Goal: Task Accomplishment & Management: Use online tool/utility

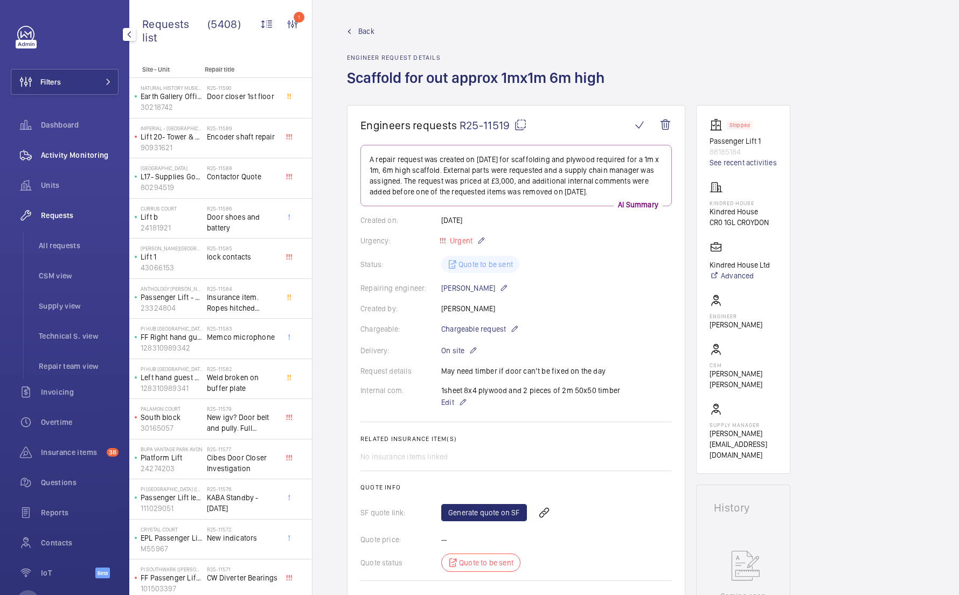
click at [86, 150] on span "Activity Monitoring" at bounding box center [80, 155] width 78 height 11
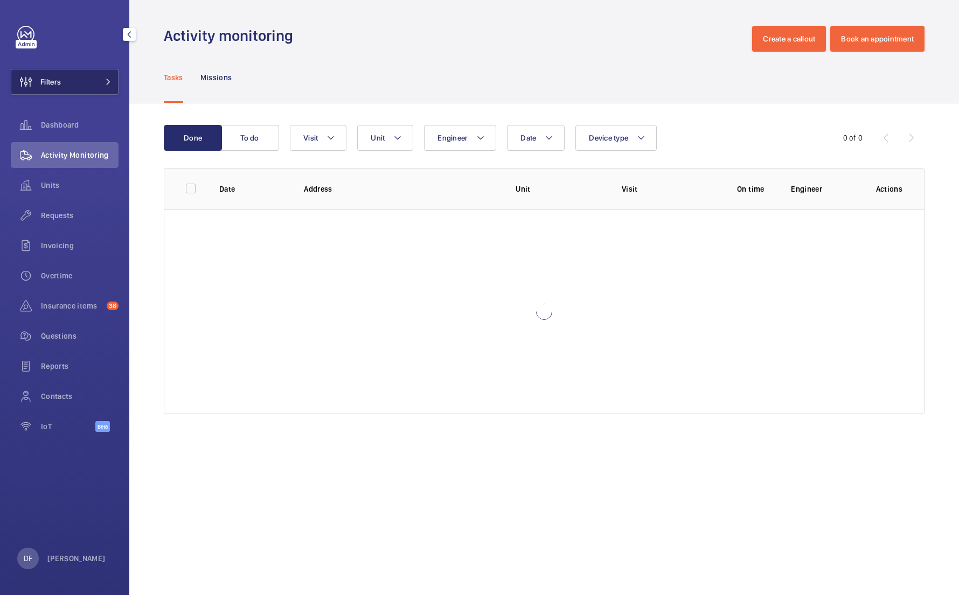
click at [84, 70] on button "Filters" at bounding box center [65, 82] width 108 height 26
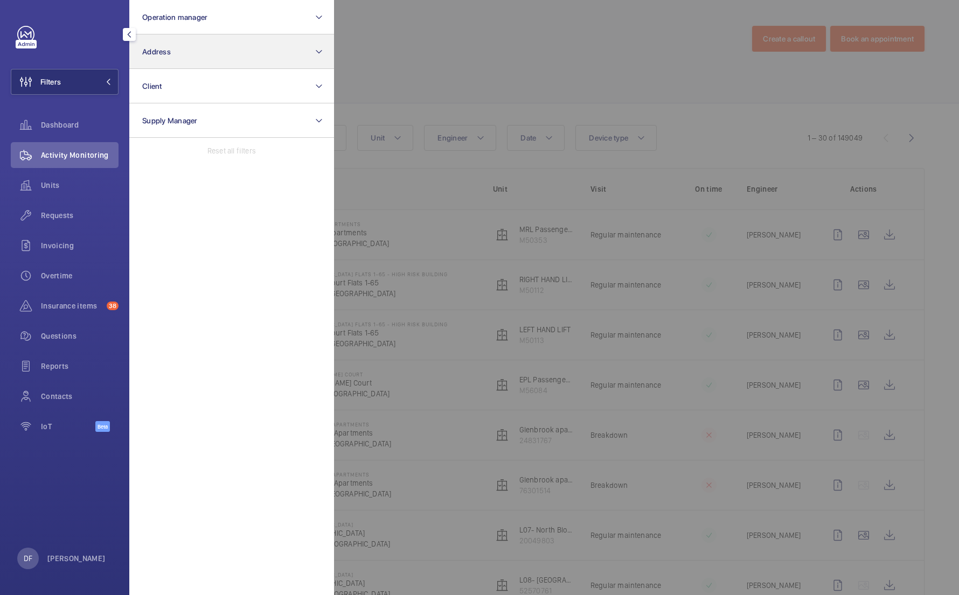
click at [220, 39] on button "Address" at bounding box center [231, 51] width 205 height 34
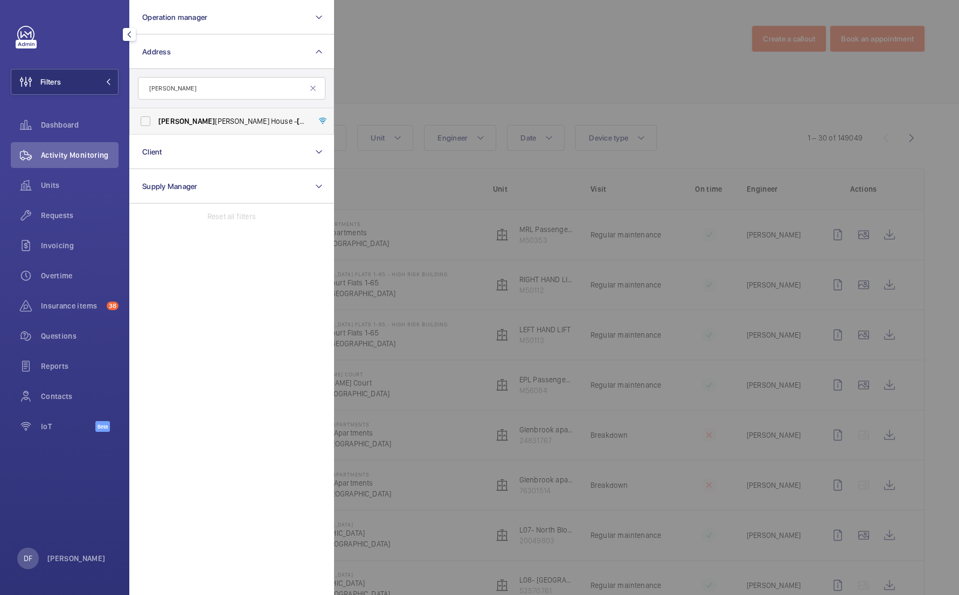
type input "[PERSON_NAME]"
click at [266, 118] on span "[PERSON_NAME] House - [PERSON_NAME][GEOGRAPHIC_DATA]" at bounding box center [232, 121] width 148 height 11
click at [156, 118] on input "[PERSON_NAME] House - [PERSON_NAME][GEOGRAPHIC_DATA]" at bounding box center [146, 121] width 22 height 22
checkbox input "true"
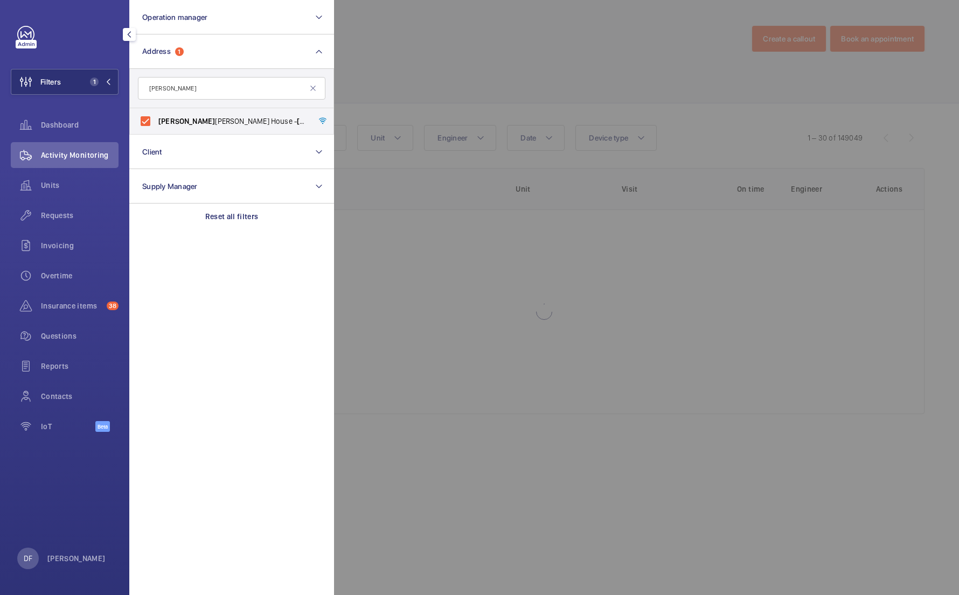
click at [444, 39] on div at bounding box center [813, 297] width 959 height 595
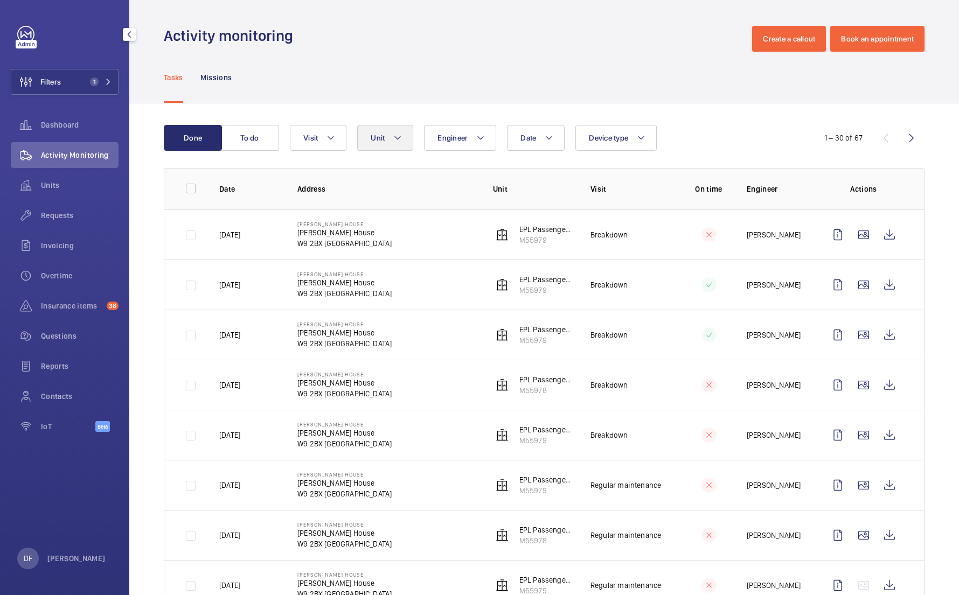
click at [375, 130] on button "Unit" at bounding box center [385, 138] width 56 height 26
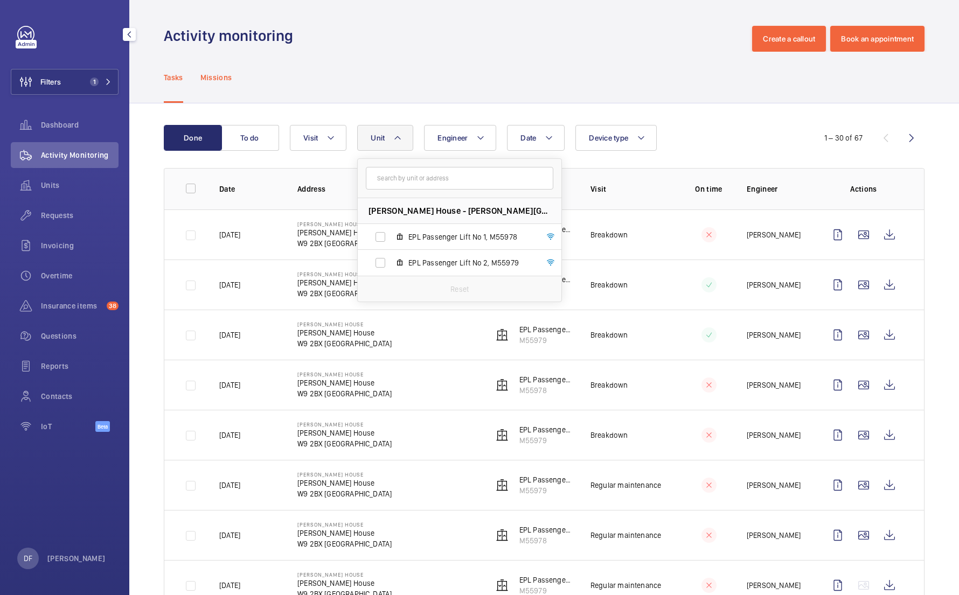
click at [207, 87] on div "Missions" at bounding box center [216, 77] width 32 height 51
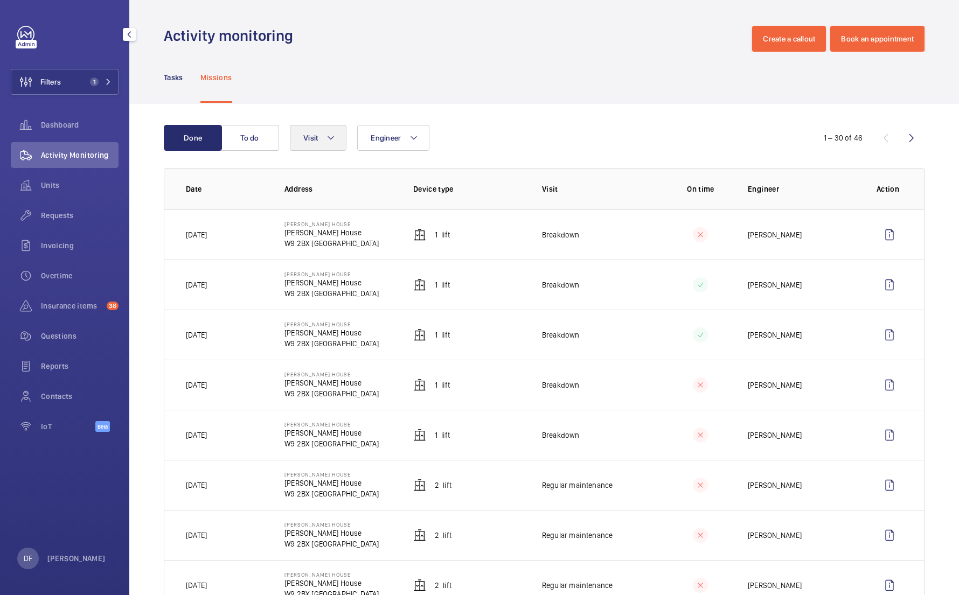
click at [333, 132] on mat-icon at bounding box center [330, 137] width 9 height 13
type input "reg"
click at [348, 201] on label "Regular maintenance" at bounding box center [383, 211] width 187 height 26
click at [317, 201] on input "Regular maintenance" at bounding box center [306, 211] width 22 height 22
checkbox input "true"
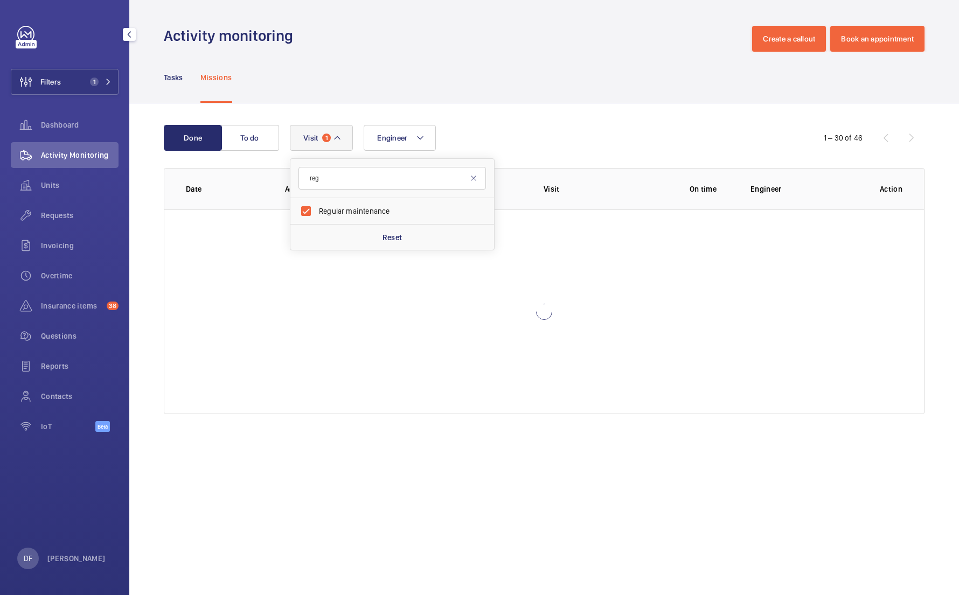
click at [492, 141] on div "Engineer Visit 1 reg Regular maintenance Reset" at bounding box center [542, 138] width 505 height 26
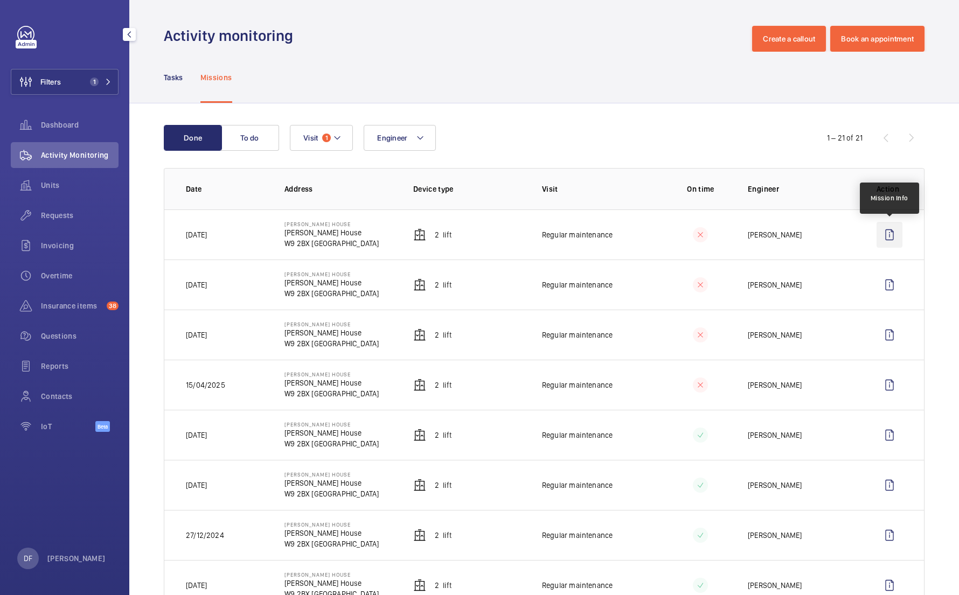
click at [893, 233] on wm-front-icon-button at bounding box center [889, 235] width 26 height 26
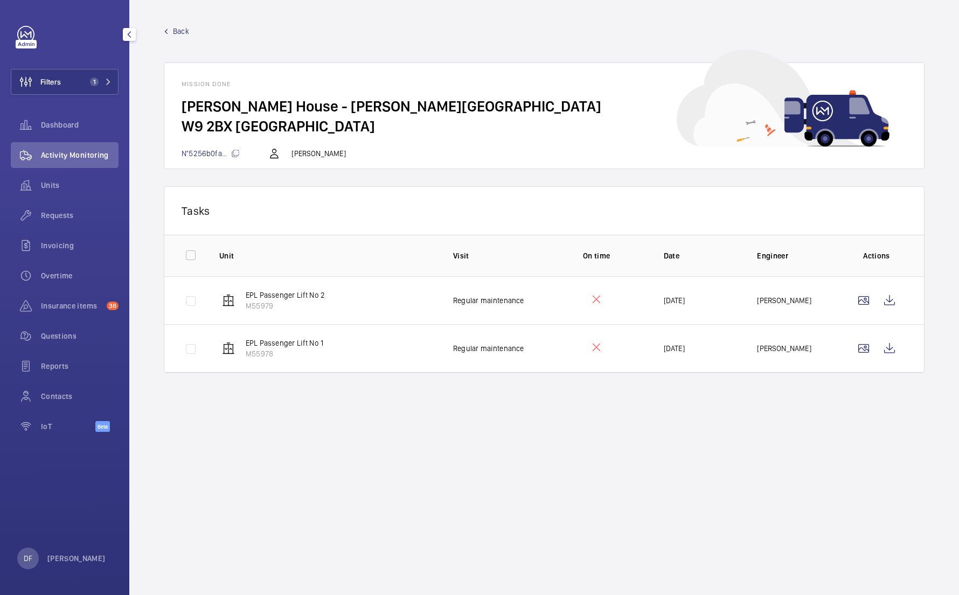
click at [176, 27] on span "Back" at bounding box center [181, 31] width 16 height 11
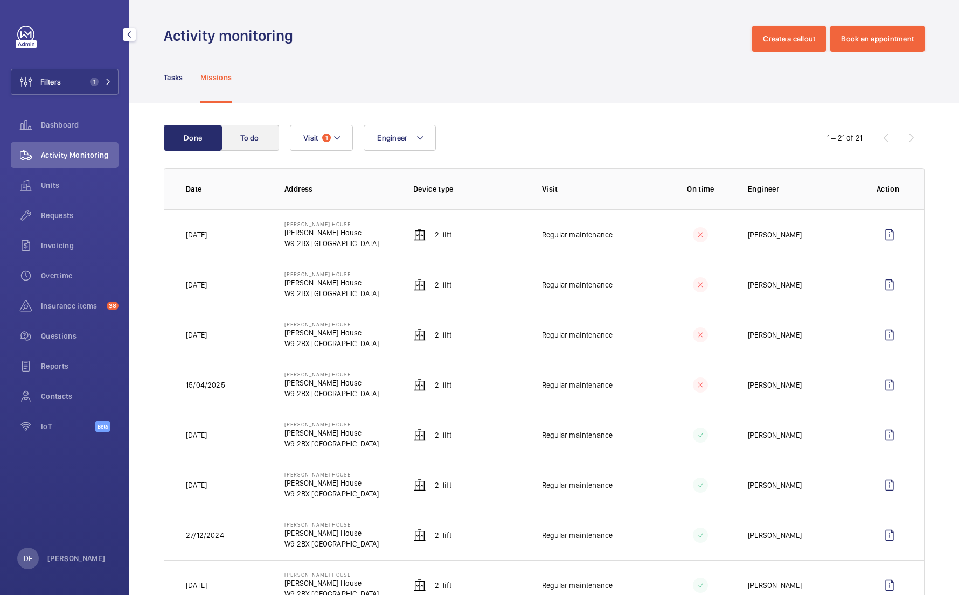
click at [250, 127] on button "To do" at bounding box center [250, 138] width 58 height 26
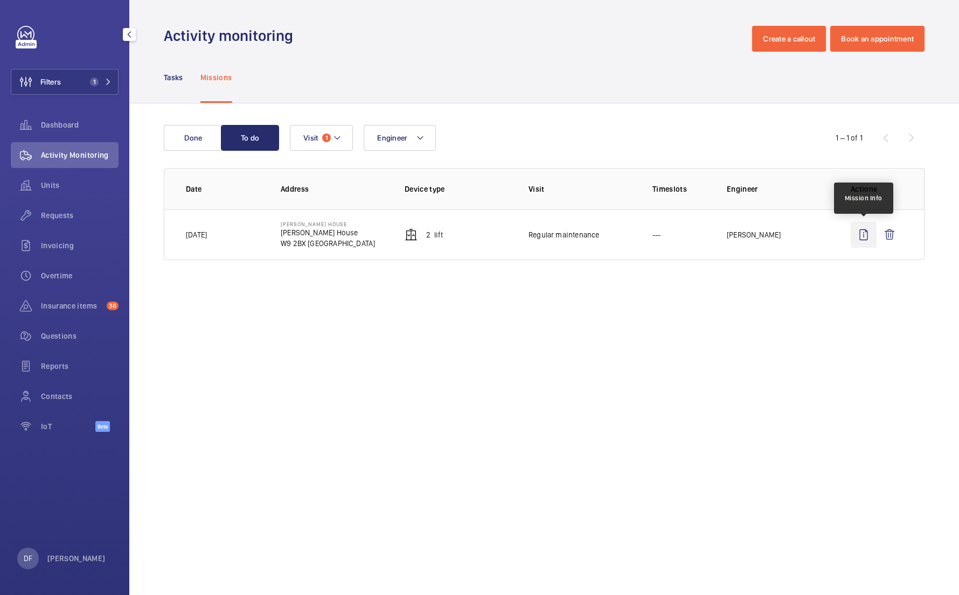
click at [867, 234] on wm-front-icon-button at bounding box center [863, 235] width 26 height 26
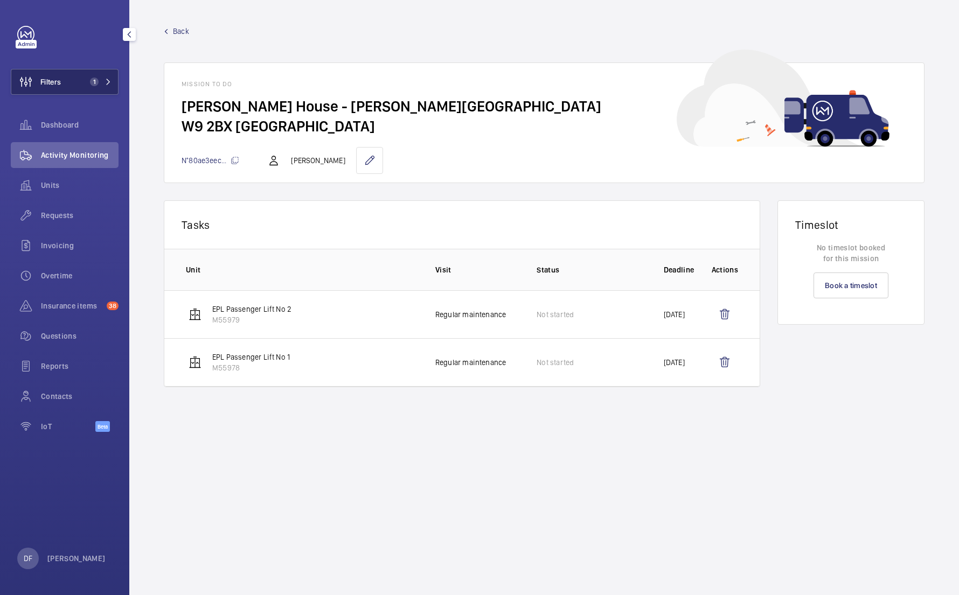
click at [106, 79] on mat-icon at bounding box center [108, 82] width 6 height 6
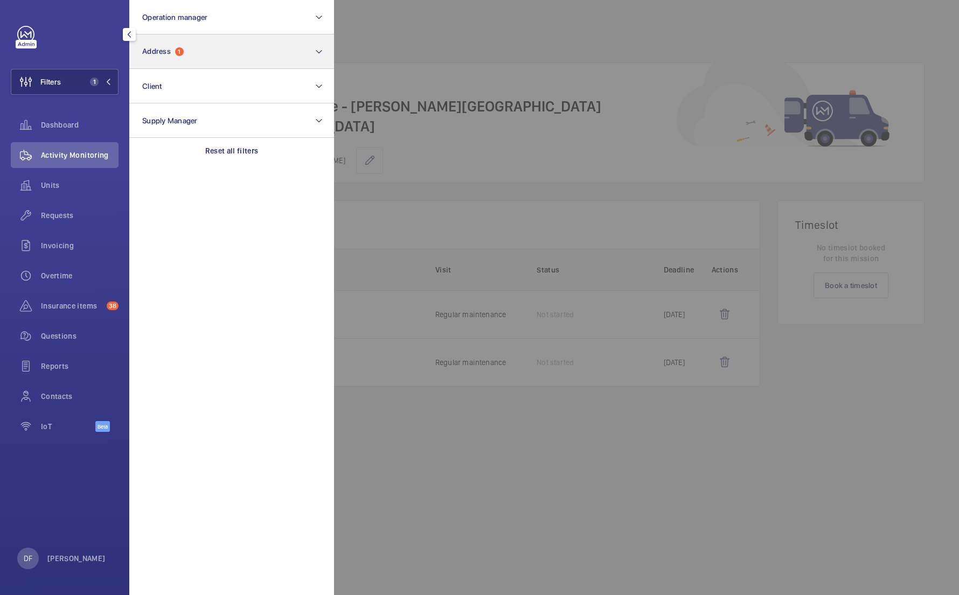
click at [242, 41] on button "Address 1" at bounding box center [231, 51] width 205 height 34
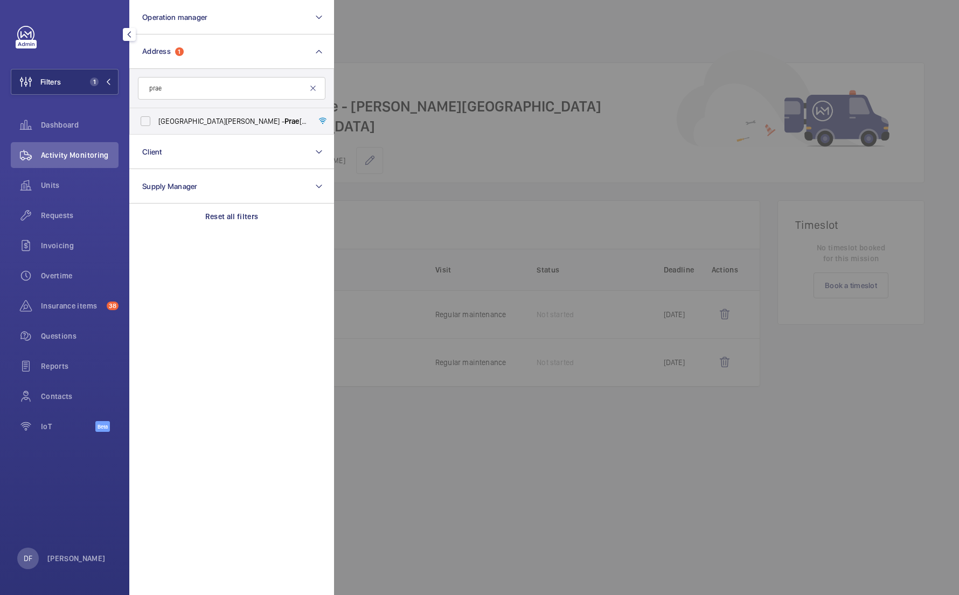
type input "prae"
click at [317, 88] on mat-icon at bounding box center [313, 88] width 9 height 9
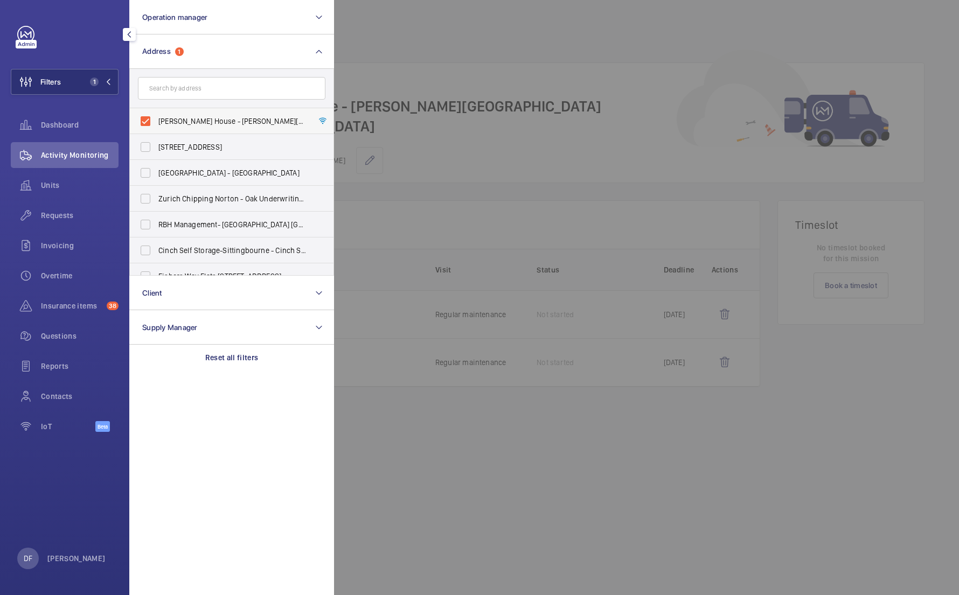
click at [252, 118] on span "[PERSON_NAME] House - [PERSON_NAME][GEOGRAPHIC_DATA]" at bounding box center [232, 121] width 148 height 11
click at [156, 118] on input "[PERSON_NAME] House - [PERSON_NAME][GEOGRAPHIC_DATA]" at bounding box center [146, 121] width 22 height 22
checkbox input "false"
click at [252, 91] on input "text" at bounding box center [231, 88] width 187 height 23
type input "^"
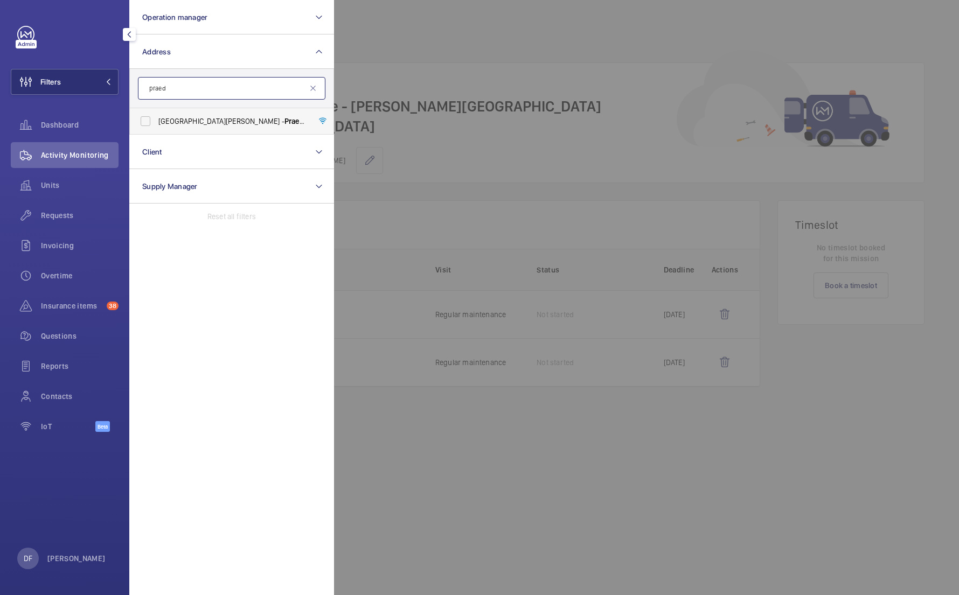
type input "praed"
click at [249, 124] on span "[GEOGRAPHIC_DATA][PERSON_NAME][STREET_ADDRESS]" at bounding box center [232, 121] width 148 height 11
click at [156, 124] on input "[GEOGRAPHIC_DATA][PERSON_NAME][STREET_ADDRESS]" at bounding box center [146, 121] width 22 height 22
checkbox input "true"
click at [430, 130] on div at bounding box center [813, 297] width 959 height 595
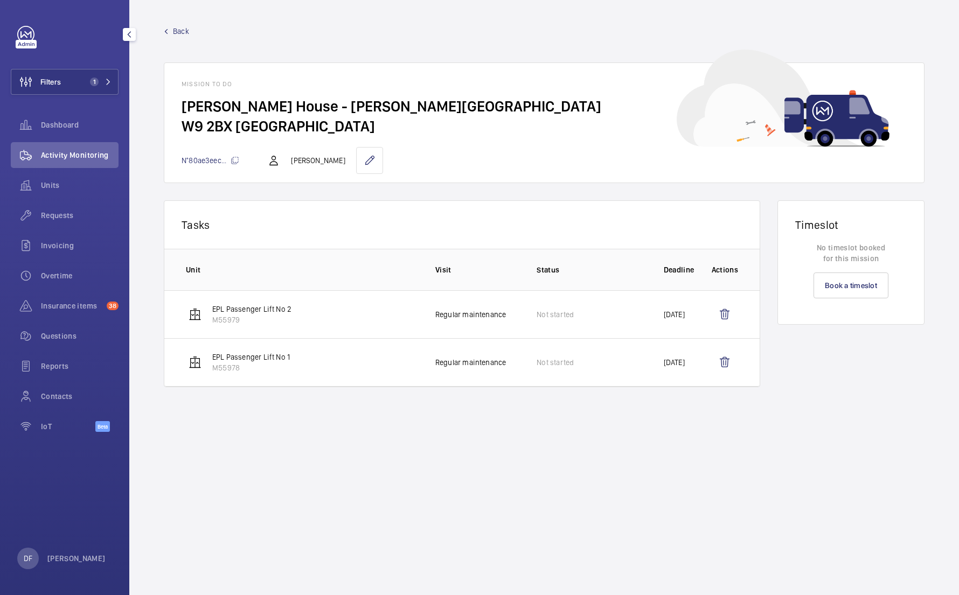
click at [167, 31] on mat-icon at bounding box center [166, 31] width 5 height 5
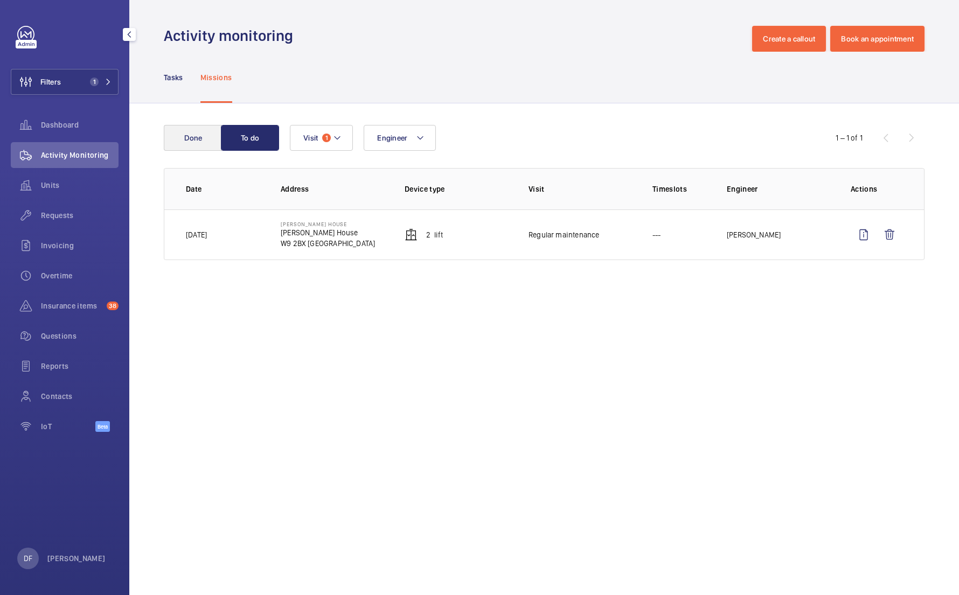
click at [198, 142] on button "Done" at bounding box center [193, 138] width 58 height 26
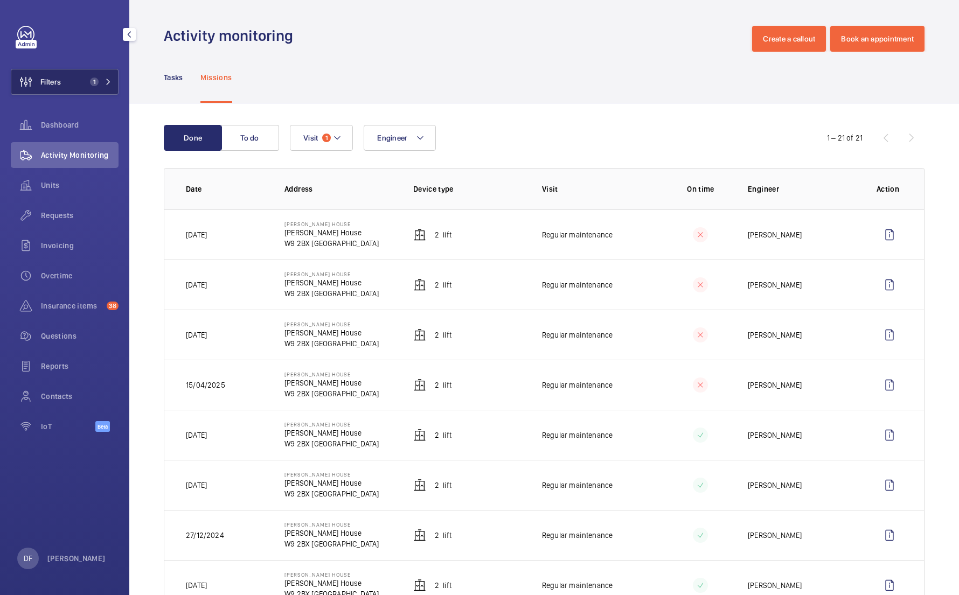
click at [76, 78] on button "Filters 1" at bounding box center [65, 82] width 108 height 26
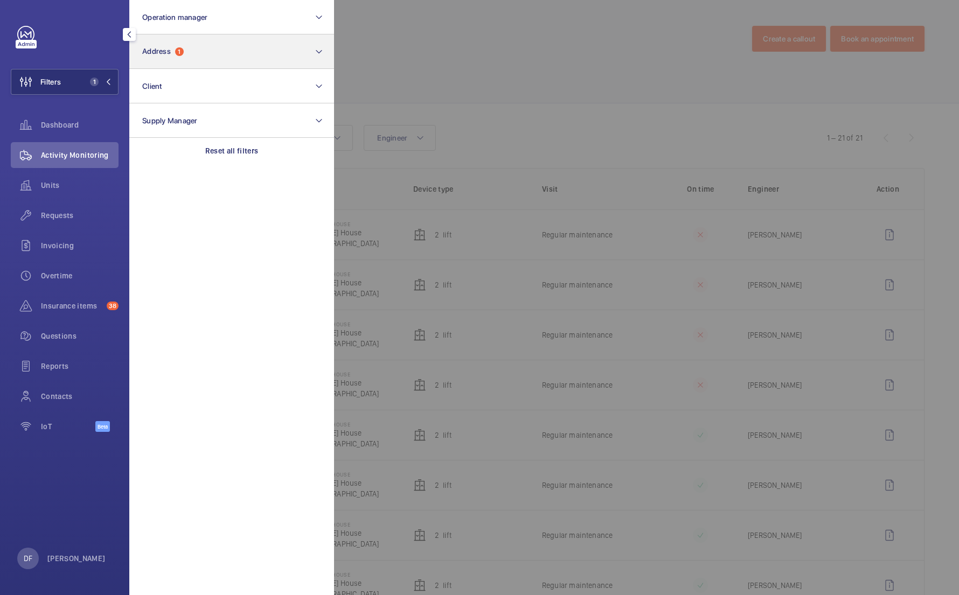
click at [220, 58] on button "Address 1" at bounding box center [231, 51] width 205 height 34
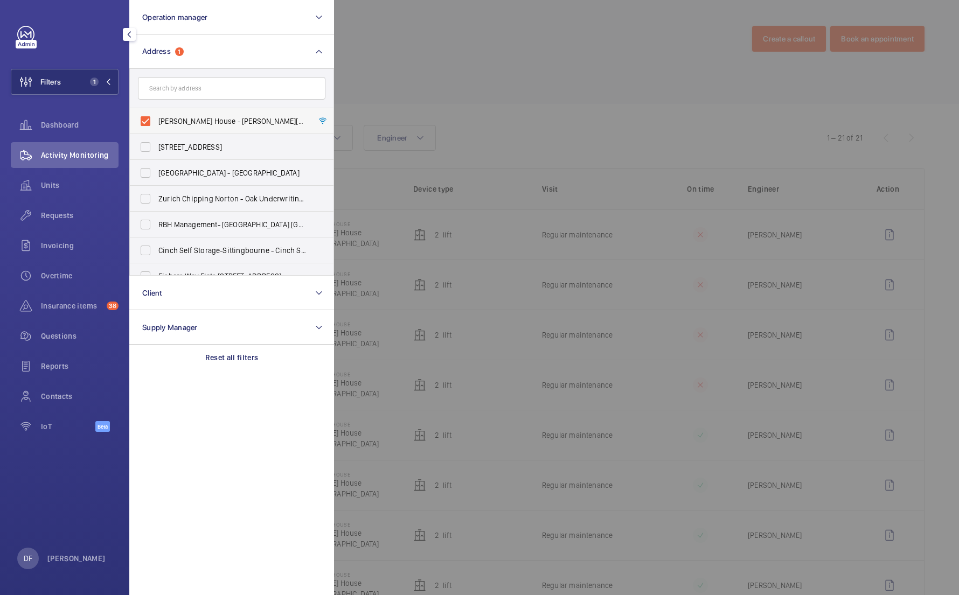
click at [299, 114] on label "[PERSON_NAME] House - [PERSON_NAME][GEOGRAPHIC_DATA]" at bounding box center [223, 121] width 187 height 26
click at [156, 114] on input "[PERSON_NAME] House - [PERSON_NAME][GEOGRAPHIC_DATA]" at bounding box center [146, 121] width 22 height 22
checkbox input "false"
click at [259, 96] on input "text" at bounding box center [231, 88] width 187 height 23
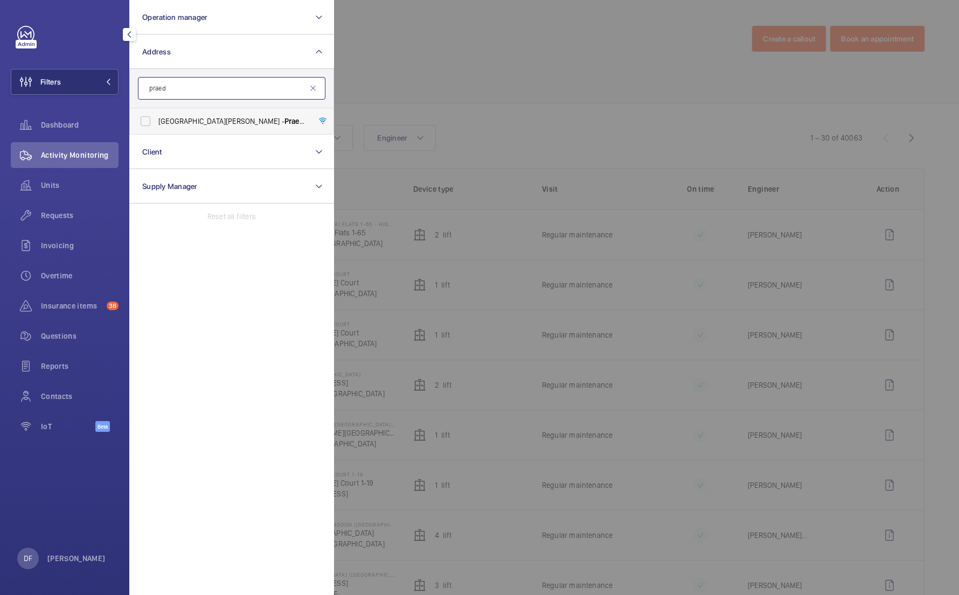
type input "praed"
click at [260, 126] on span "[GEOGRAPHIC_DATA][PERSON_NAME][STREET_ADDRESS]" at bounding box center [232, 121] width 148 height 11
click at [156, 126] on input "[GEOGRAPHIC_DATA][PERSON_NAME][STREET_ADDRESS]" at bounding box center [146, 121] width 22 height 22
checkbox input "true"
click at [428, 108] on div at bounding box center [813, 297] width 959 height 595
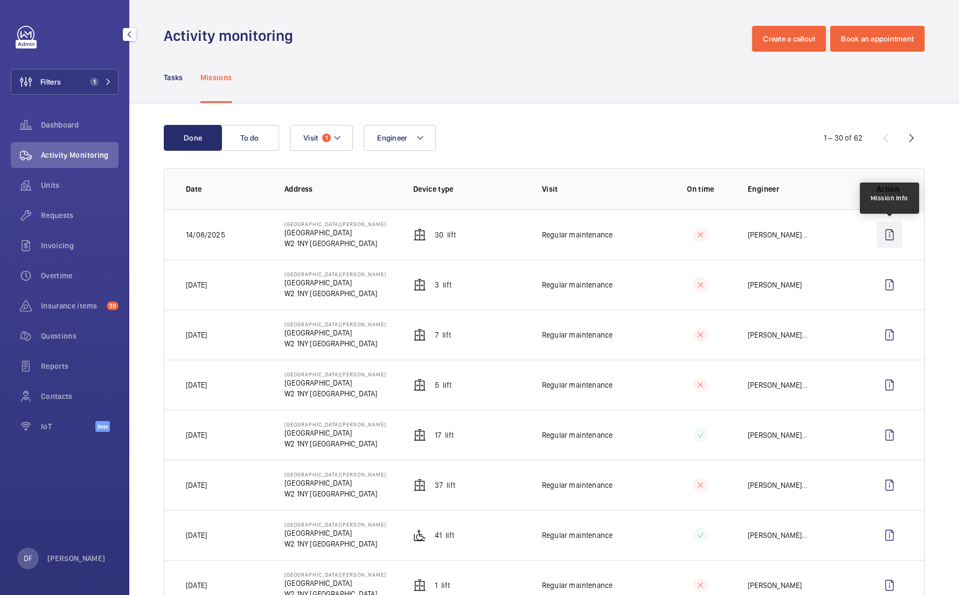
click at [885, 232] on wm-front-icon-button at bounding box center [889, 235] width 26 height 26
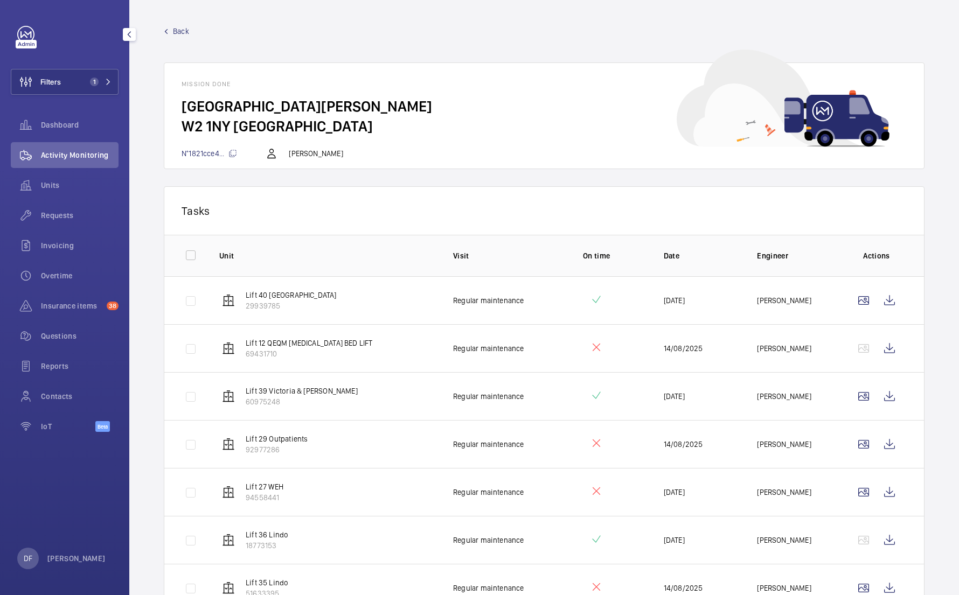
click at [184, 31] on span "Back" at bounding box center [181, 31] width 16 height 11
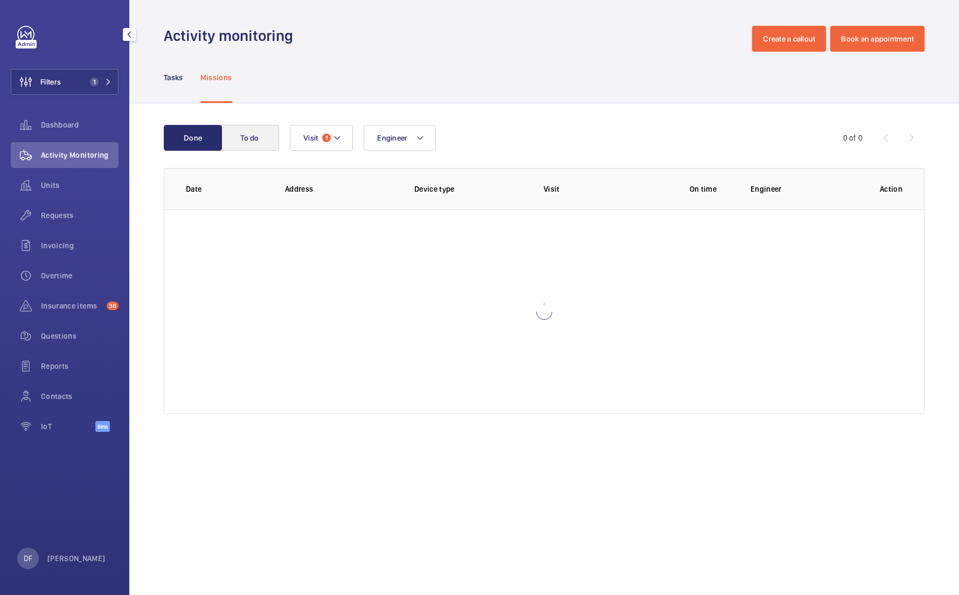
click at [235, 125] on button "To do" at bounding box center [250, 138] width 58 height 26
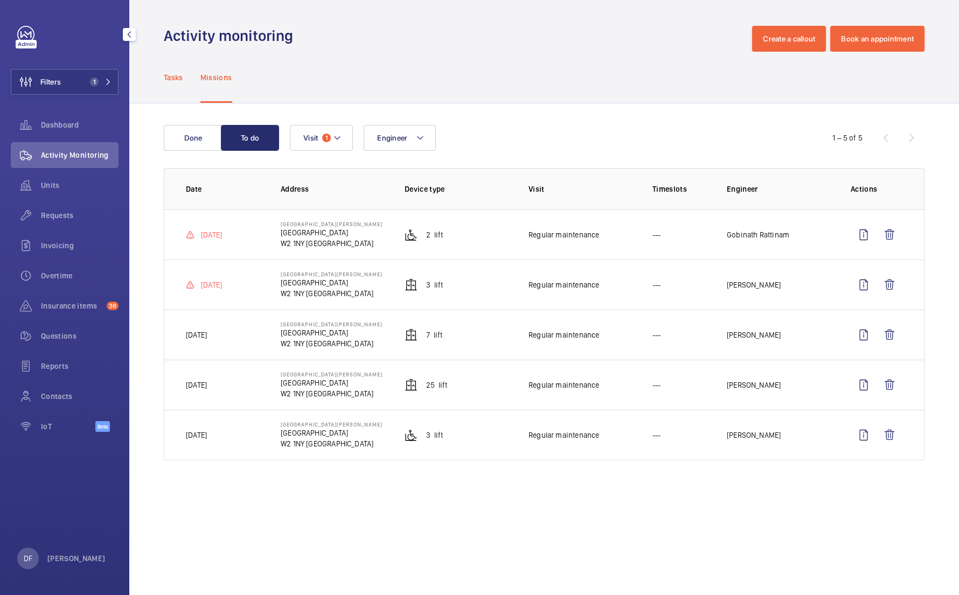
click at [183, 79] on p "Tasks" at bounding box center [173, 77] width 19 height 11
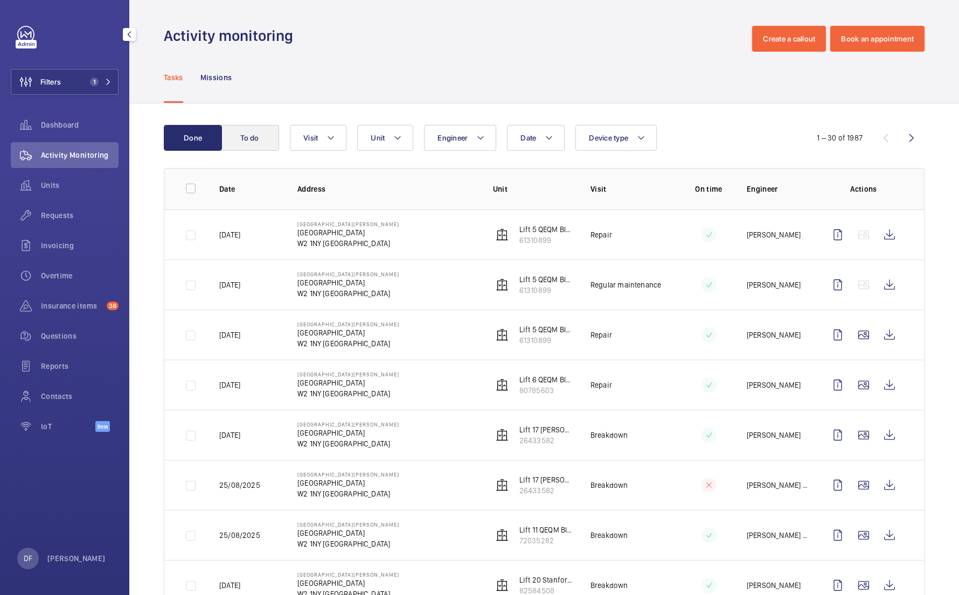
click at [246, 135] on button "To do" at bounding box center [250, 138] width 58 height 26
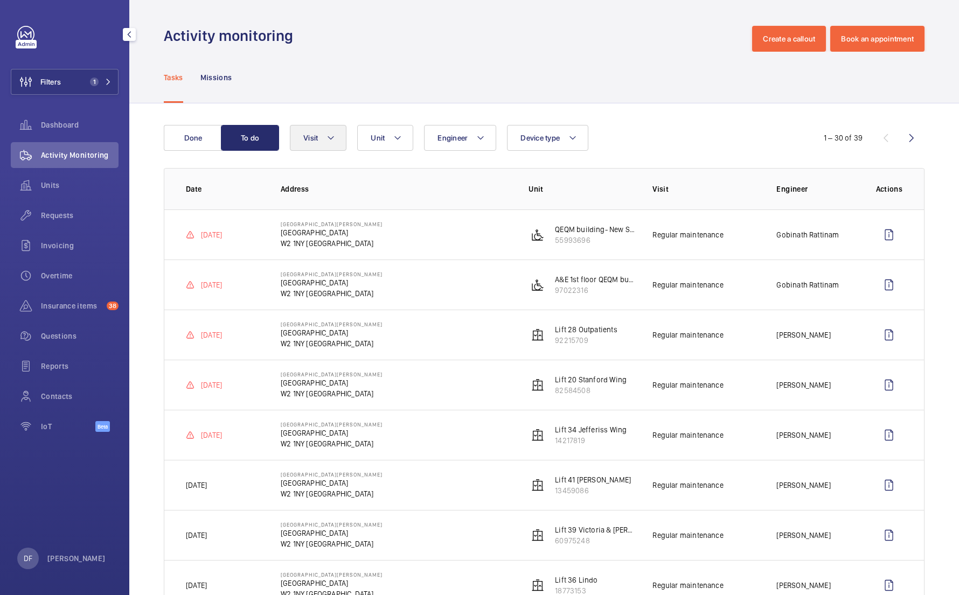
click at [338, 136] on button "Visit" at bounding box center [318, 138] width 57 height 26
type input "reg"
click at [347, 212] on span "Regular maintenance" at bounding box center [393, 211] width 148 height 11
click at [317, 212] on input "Regular maintenance" at bounding box center [306, 211] width 22 height 22
checkbox input "true"
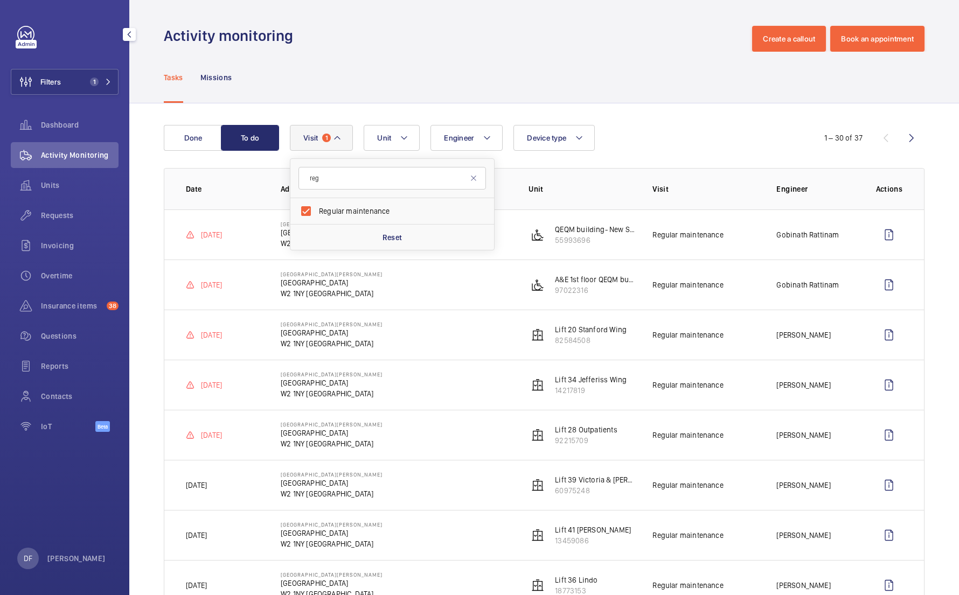
click at [395, 81] on div "Tasks Missions" at bounding box center [544, 77] width 760 height 51
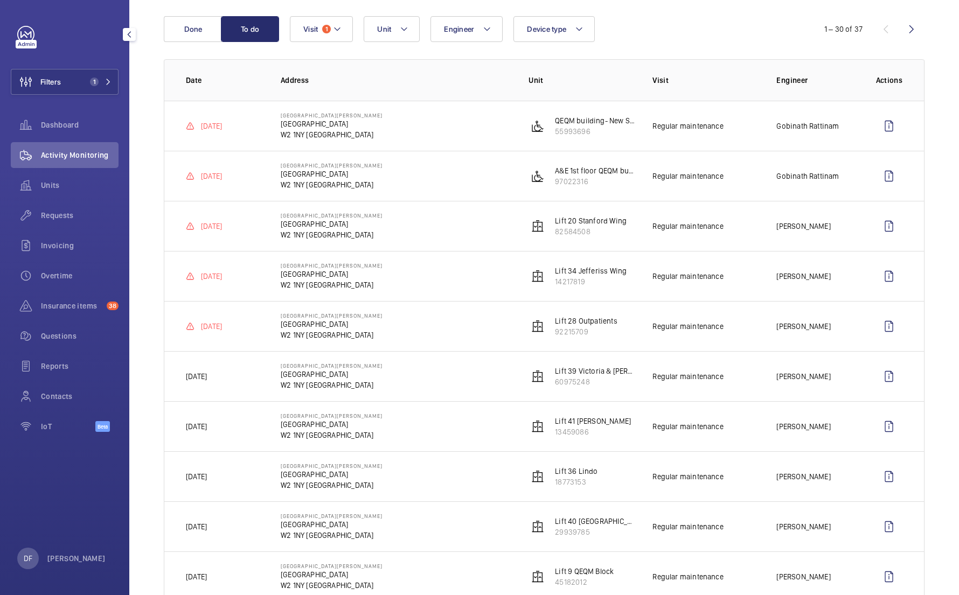
scroll to position [108, 0]
click at [897, 228] on wm-front-icon-button at bounding box center [889, 227] width 26 height 26
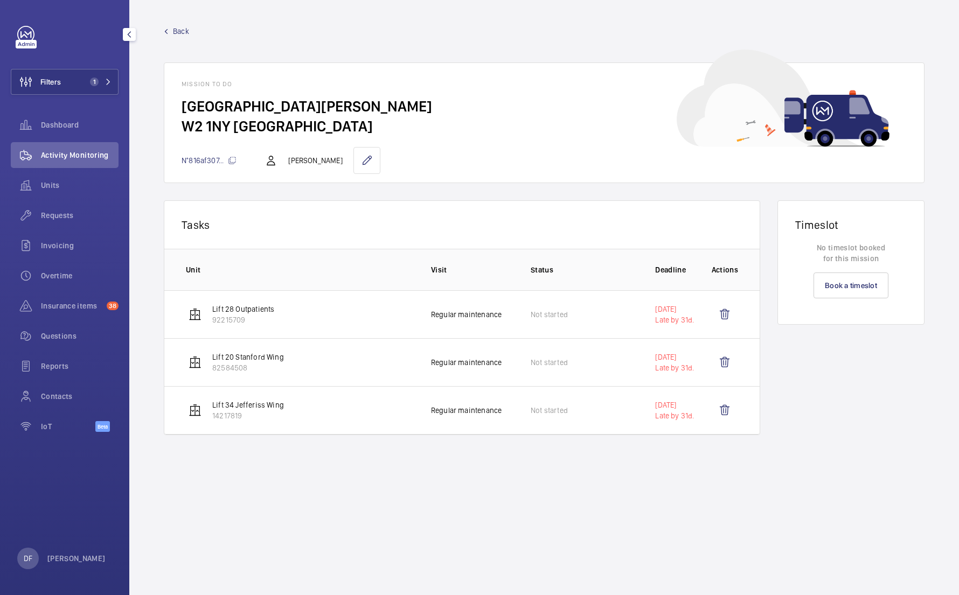
click at [185, 31] on span "Back" at bounding box center [181, 31] width 16 height 11
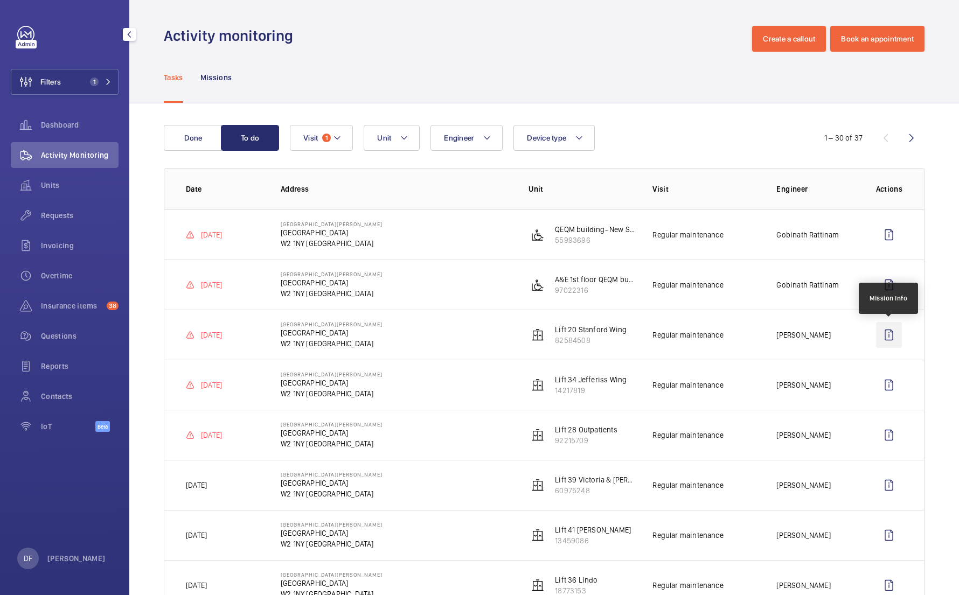
click at [891, 333] on wm-front-icon-button at bounding box center [889, 335] width 26 height 26
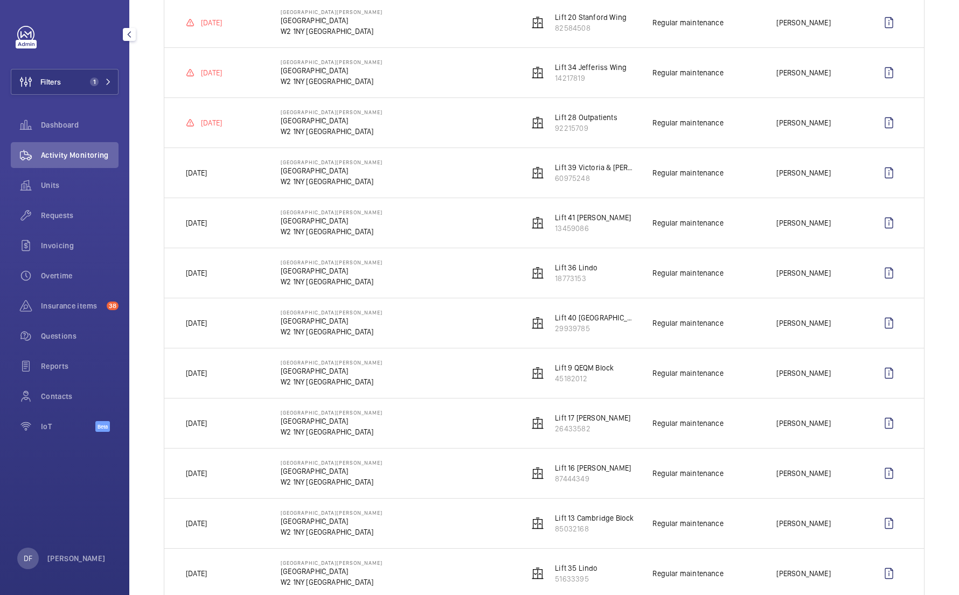
scroll to position [311, 0]
click at [900, 177] on wm-front-icon-button at bounding box center [889, 175] width 26 height 26
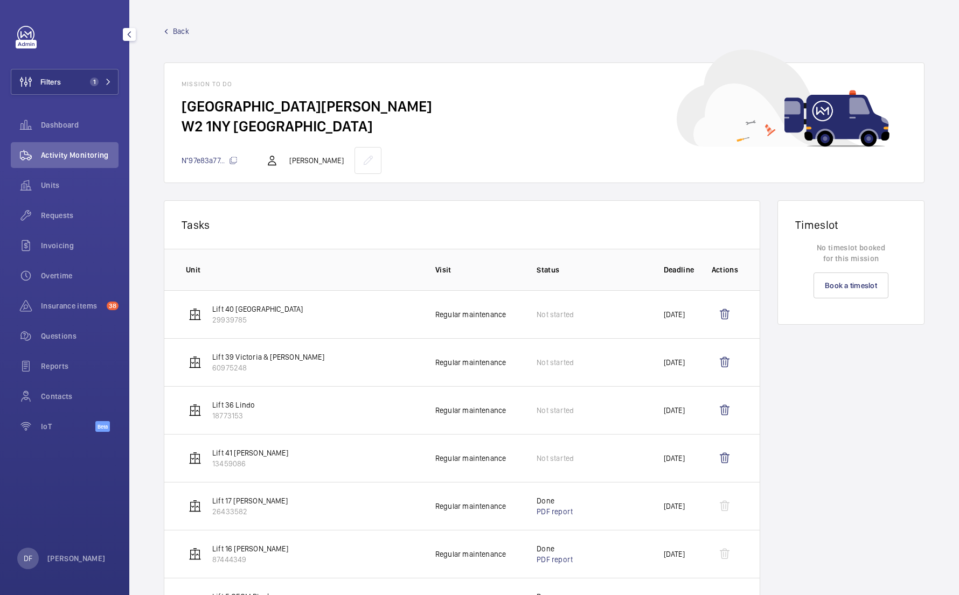
click at [171, 25] on wm-front-mission-details "Back Mission to do [GEOGRAPHIC_DATA][PERSON_NAME][STREET_ADDRESS]97e83a77... [P…" at bounding box center [543, 335] width 829 height 670
click at [178, 31] on span "Back" at bounding box center [181, 31] width 16 height 11
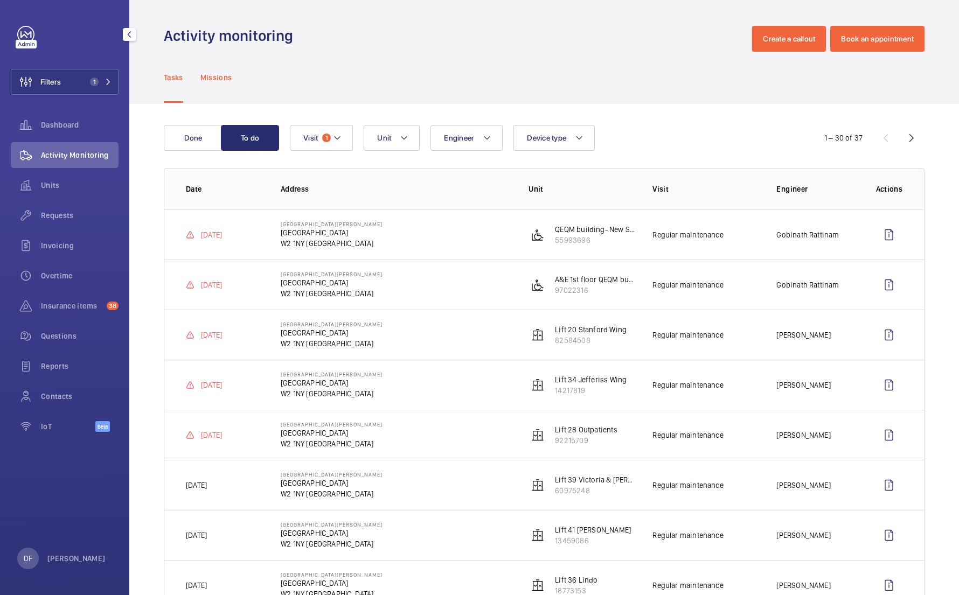
click at [222, 85] on div "Missions" at bounding box center [216, 77] width 32 height 51
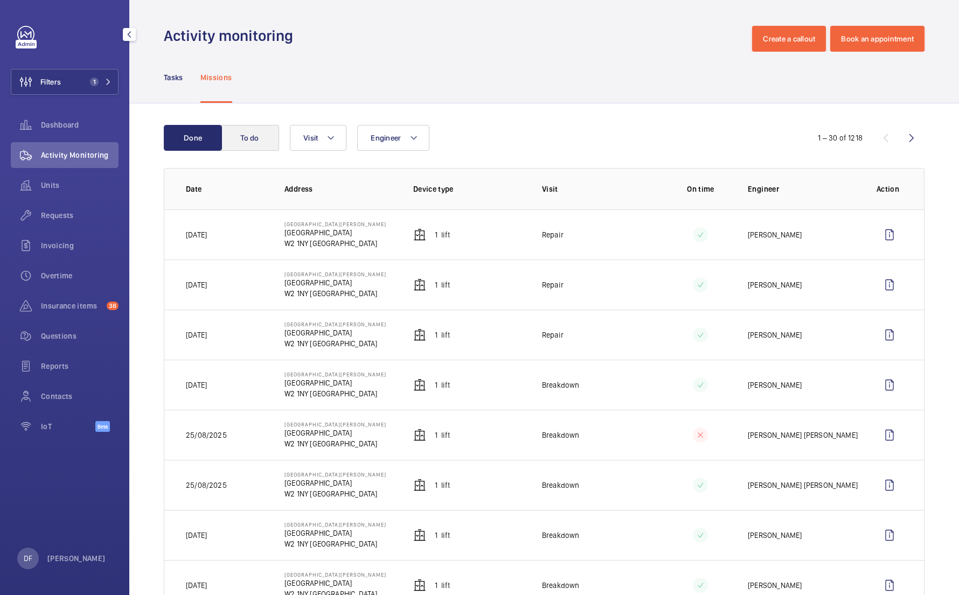
click at [234, 131] on button "To do" at bounding box center [250, 138] width 58 height 26
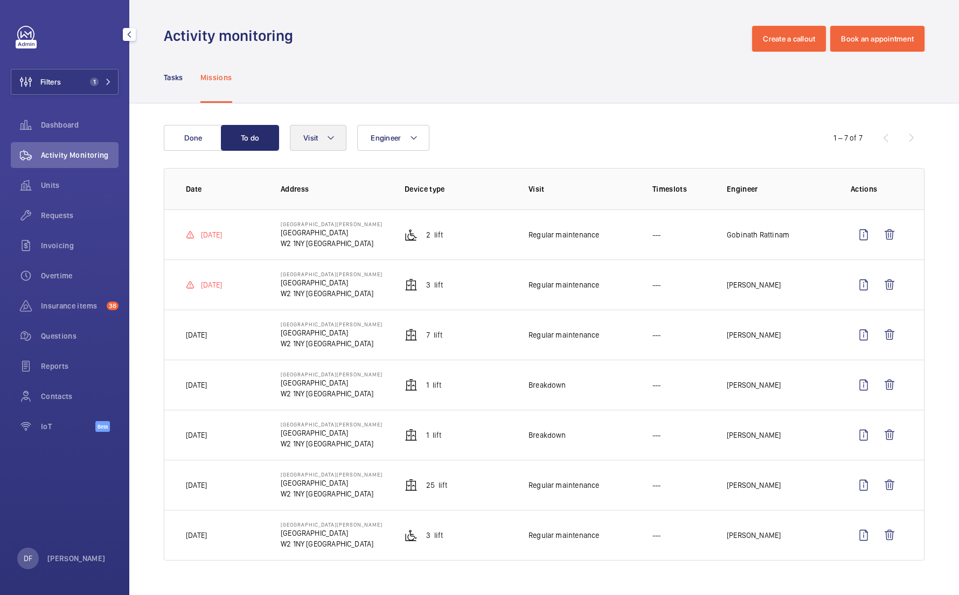
click at [304, 134] on span "Visit" at bounding box center [310, 138] width 15 height 9
type input "reg"
click at [357, 206] on span "Regular maintenance" at bounding box center [393, 211] width 148 height 11
click at [317, 206] on input "Regular maintenance" at bounding box center [306, 211] width 22 height 22
checkbox input "true"
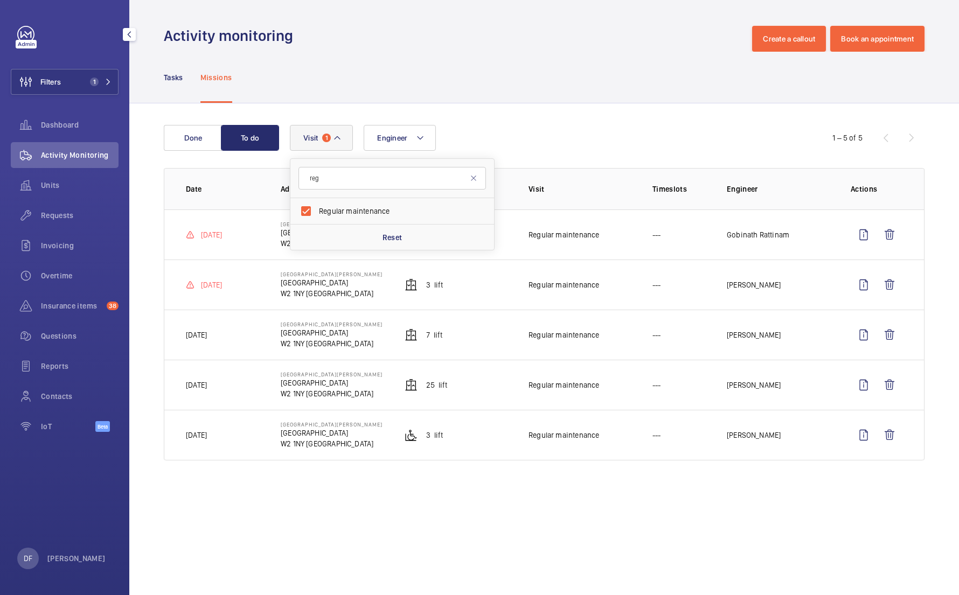
click at [428, 110] on div "Done To do Engineer Visit 1 reg Regular maintenance Reset 1 – 5 of 5 Date Addre…" at bounding box center [543, 294] width 829 height 383
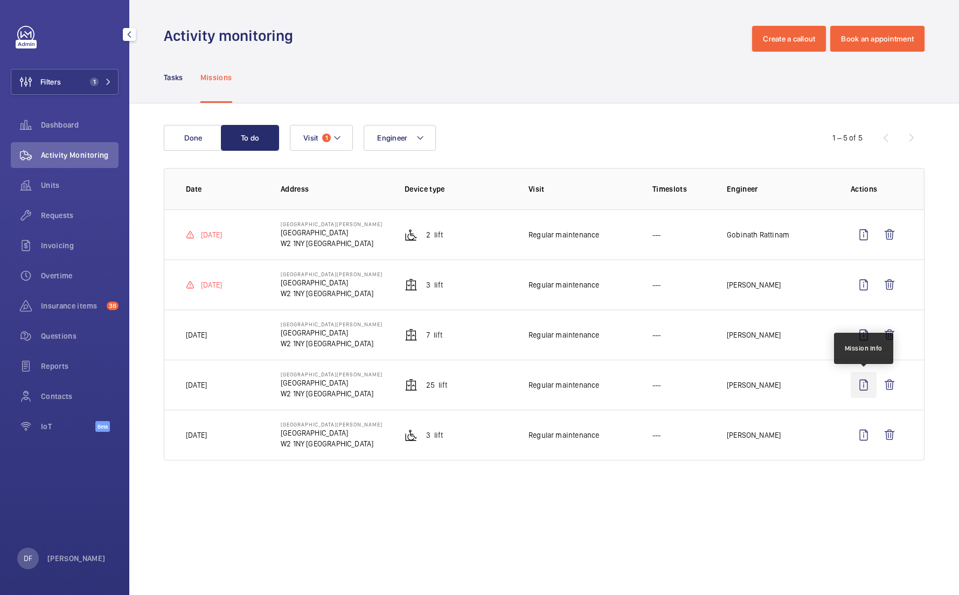
click at [863, 381] on wm-front-icon-button at bounding box center [863, 385] width 26 height 26
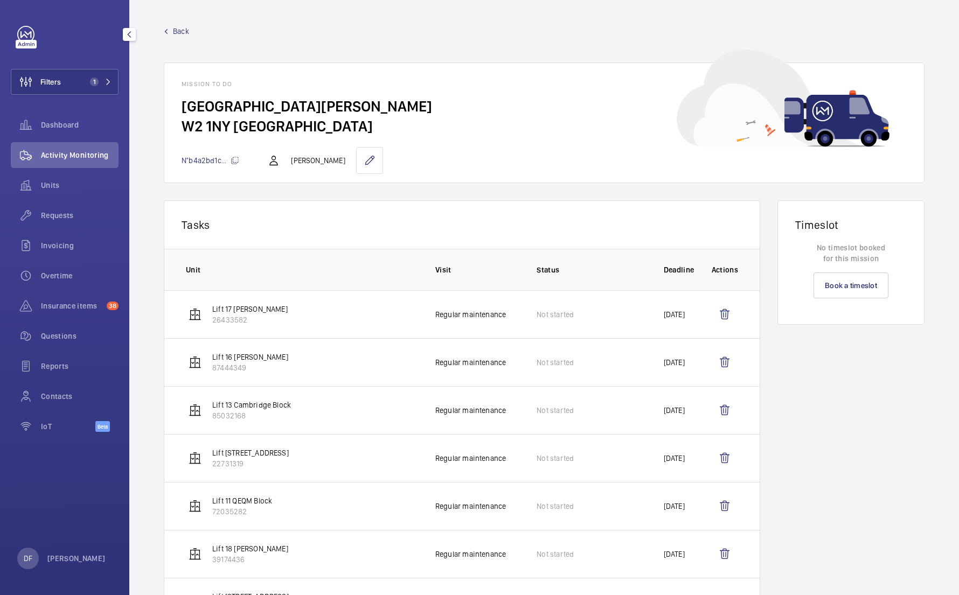
click at [189, 34] on span "Back" at bounding box center [181, 31] width 16 height 11
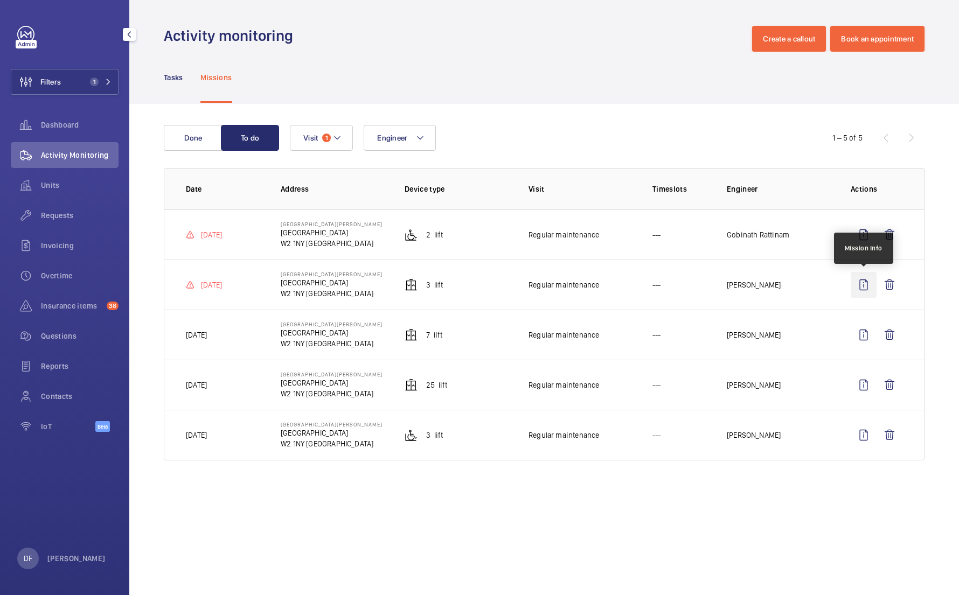
click at [856, 277] on wm-front-icon-button at bounding box center [863, 285] width 26 height 26
click at [203, 142] on button "Done" at bounding box center [193, 138] width 58 height 26
